Goal: Connect with others: Connect with others

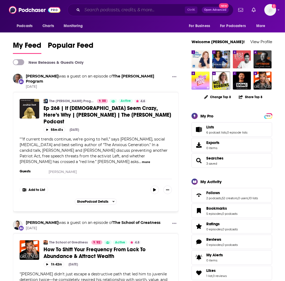
click at [105, 12] on input "Search podcasts, credits, & more..." at bounding box center [133, 10] width 103 height 9
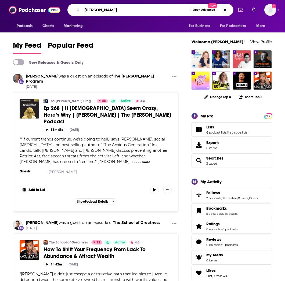
type input "[PERSON_NAME]"
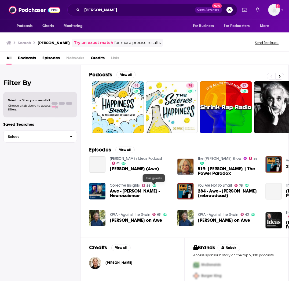
scroll to position [15, 0]
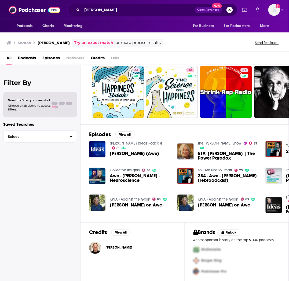
click at [116, 246] on span "[PERSON_NAME]" at bounding box center [118, 248] width 27 height 4
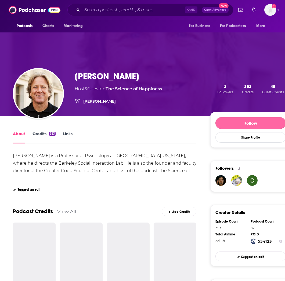
click at [264, 122] on button "Follow" at bounding box center [250, 123] width 70 height 12
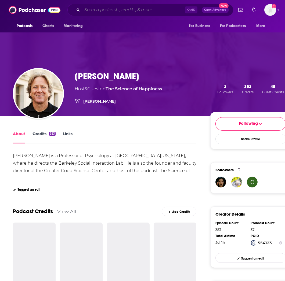
drag, startPoint x: 108, startPoint y: 11, endPoint x: 105, endPoint y: 12, distance: 3.1
click at [108, 11] on input "Search podcasts, credits, & more..." at bounding box center [133, 10] width 103 height 9
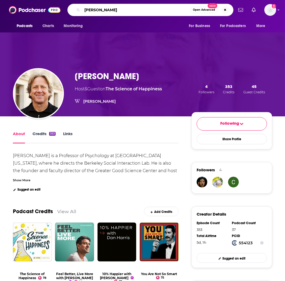
type input "[PERSON_NAME]"
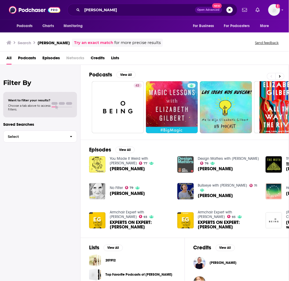
scroll to position [60, 0]
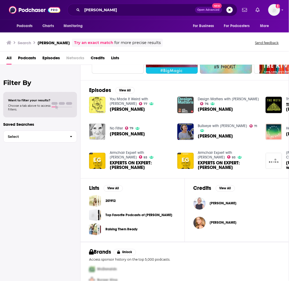
click at [200, 203] on img "Elizabeth Gilbert" at bounding box center [200, 204] width 12 height 12
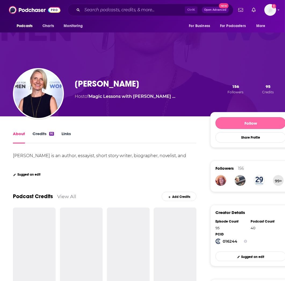
click at [258, 122] on button "Follow" at bounding box center [250, 123] width 70 height 12
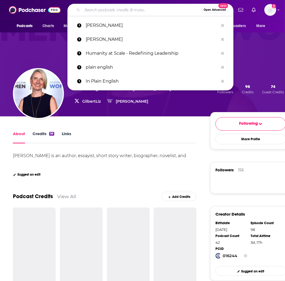
click at [134, 13] on input "Search podcasts, credits, & more..." at bounding box center [141, 10] width 119 height 9
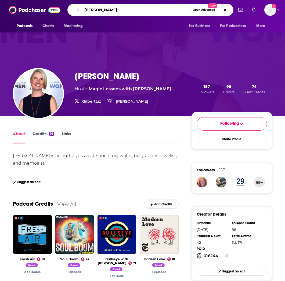
type input "[PERSON_NAME]"
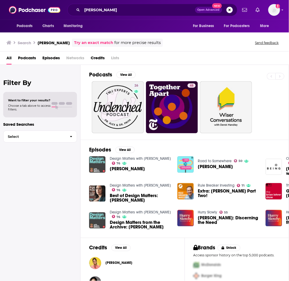
scroll to position [15, 0]
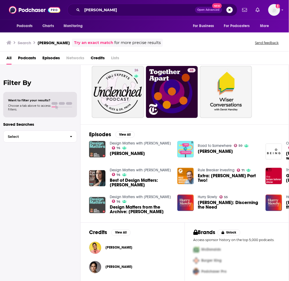
click at [111, 247] on span "[PERSON_NAME]" at bounding box center [118, 248] width 27 height 4
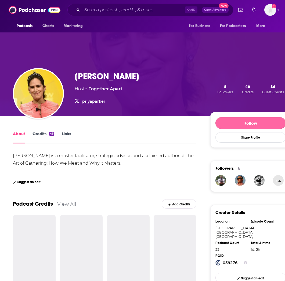
click at [253, 119] on button "Follow" at bounding box center [250, 123] width 70 height 12
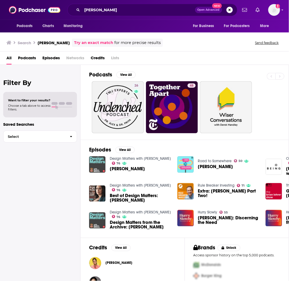
scroll to position [15, 0]
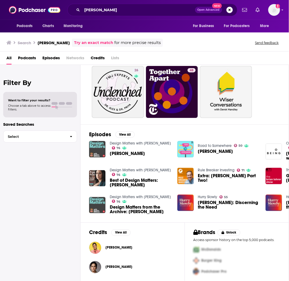
drag, startPoint x: 115, startPoint y: 273, endPoint x: 116, endPoint y: 268, distance: 5.3
click at [115, 273] on button "[PERSON_NAME]" at bounding box center [132, 267] width 87 height 17
click at [116, 268] on span "[PERSON_NAME]" at bounding box center [118, 267] width 27 height 4
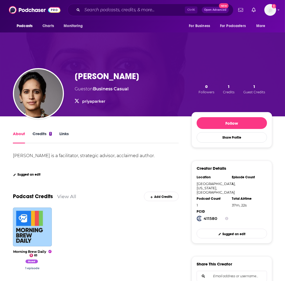
click at [270, 125] on div "Follow Share Profile" at bounding box center [231, 130] width 81 height 36
click at [261, 127] on button "Follow" at bounding box center [231, 123] width 70 height 12
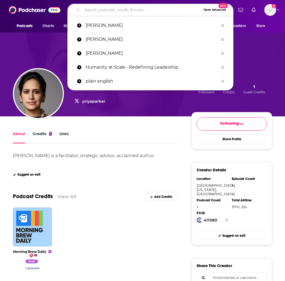
click at [116, 6] on input "Search podcasts, credits, & more..." at bounding box center [141, 10] width 119 height 9
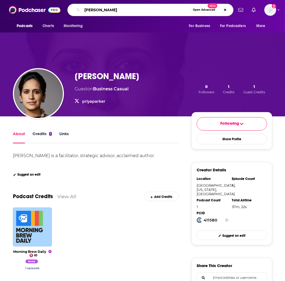
type input "[PERSON_NAME]"
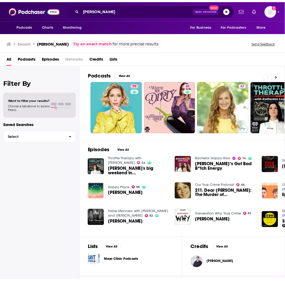
scroll to position [56, 0]
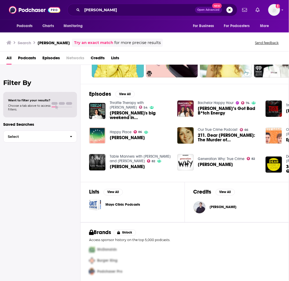
click at [210, 207] on span "[PERSON_NAME]" at bounding box center [223, 207] width 27 height 4
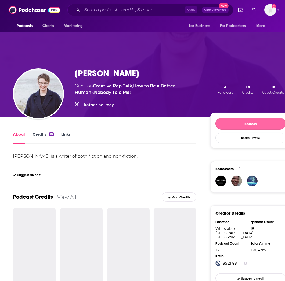
click at [273, 122] on button "Follow" at bounding box center [250, 124] width 70 height 12
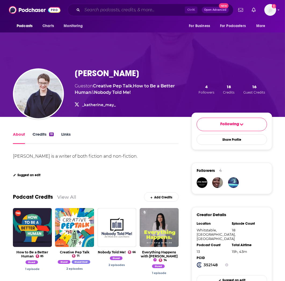
click at [114, 13] on input "Search podcasts, credits, & more..." at bounding box center [133, 10] width 103 height 9
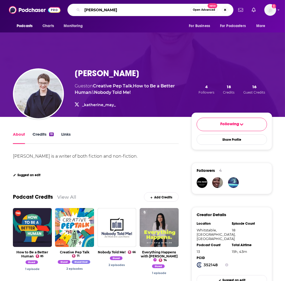
type input "[PERSON_NAME]"
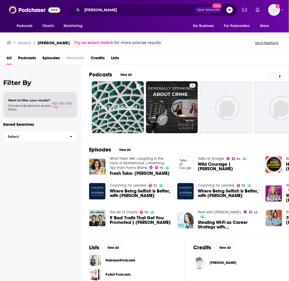
click at [214, 262] on span "[PERSON_NAME]" at bounding box center [223, 263] width 27 height 4
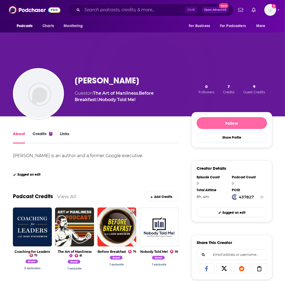
click at [256, 124] on button "Follow" at bounding box center [231, 123] width 70 height 12
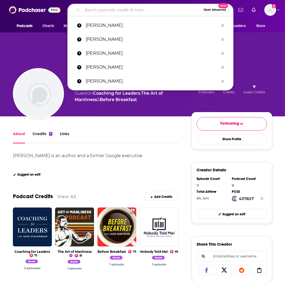
click at [101, 12] on input "Search podcasts, credits, & more..." at bounding box center [141, 10] width 119 height 9
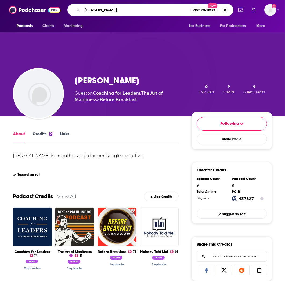
type input "[PERSON_NAME]"
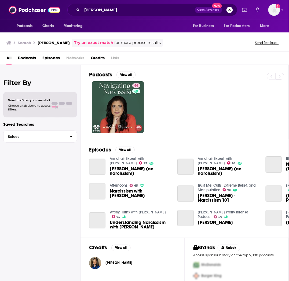
click at [126, 261] on span "[PERSON_NAME]" at bounding box center [118, 263] width 27 height 4
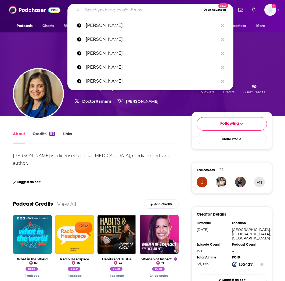
click at [141, 9] on input "Search podcasts, credits, & more..." at bounding box center [141, 10] width 119 height 9
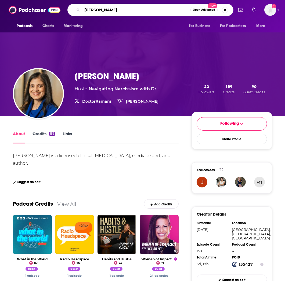
type input "[PERSON_NAME]"
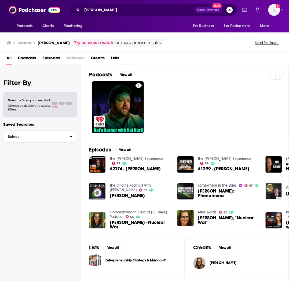
click at [211, 264] on span "[PERSON_NAME]" at bounding box center [223, 263] width 27 height 4
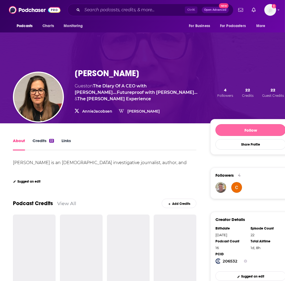
click at [258, 127] on button "Follow" at bounding box center [250, 130] width 70 height 12
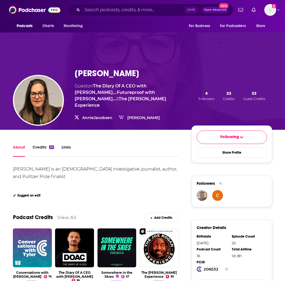
click at [159, 183] on div "Show More" at bounding box center [96, 185] width 166 height 5
click at [21, 4] on div "Podcasts Charts Monitoring Ctrl K Open Advanced New For Business For Podcasters…" at bounding box center [142, 10] width 285 height 20
click at [21, 5] on img at bounding box center [35, 10] width 52 height 10
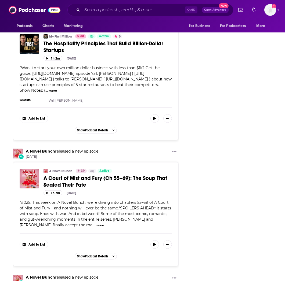
scroll to position [1044, 0]
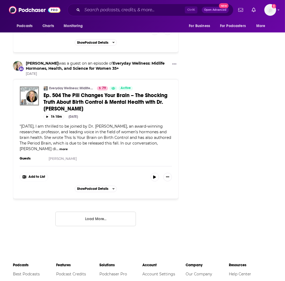
click at [113, 212] on button "Load More..." at bounding box center [95, 219] width 81 height 14
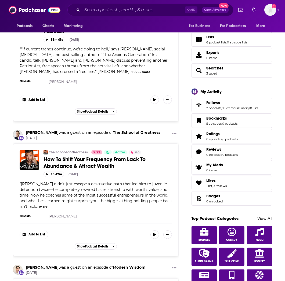
scroll to position [0, 0]
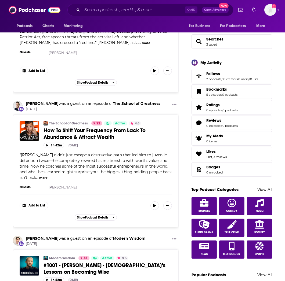
scroll to position [209, 0]
